Goal: Information Seeking & Learning: Learn about a topic

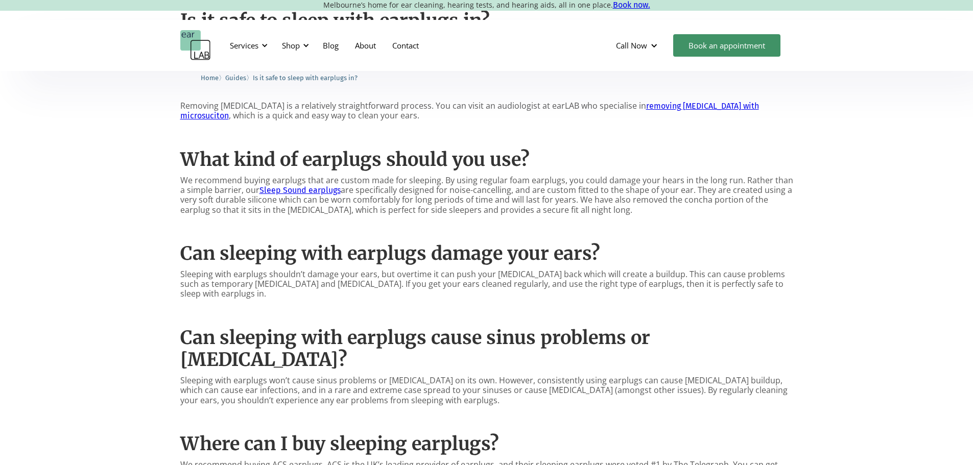
click at [292, 185] on link "Sleep Sound earplugs" at bounding box center [299, 190] width 81 height 10
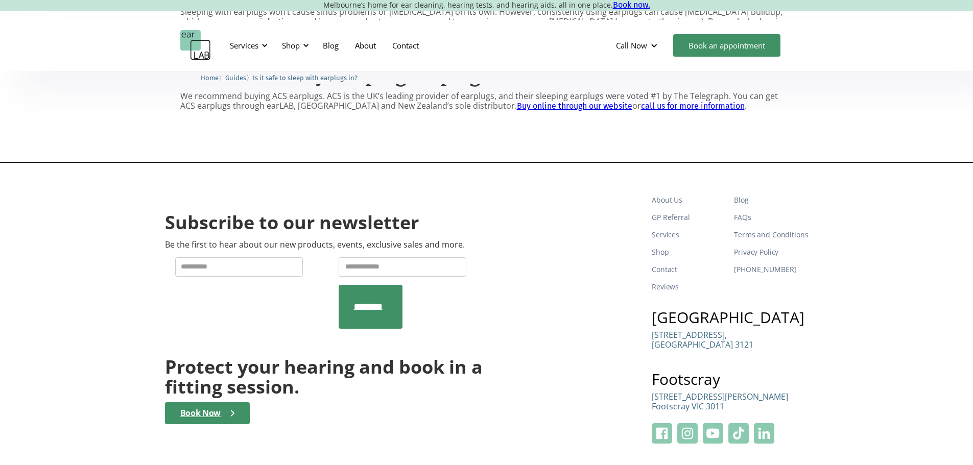
scroll to position [1185, 0]
